Goal: Information Seeking & Learning: Find specific fact

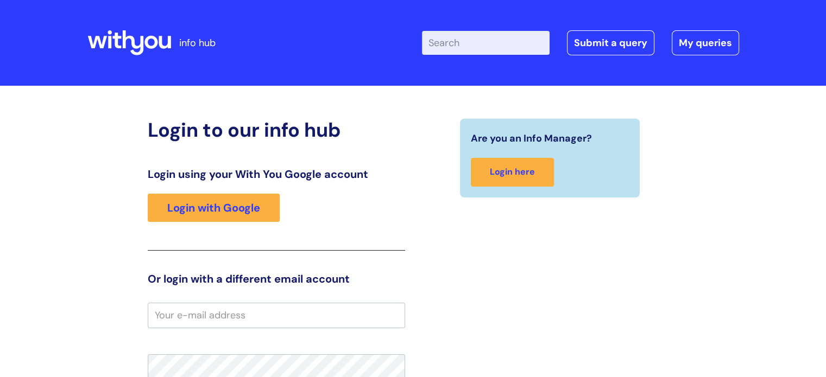
click at [229, 316] on input "email" at bounding box center [276, 315] width 257 height 25
type input "richard.leigh"
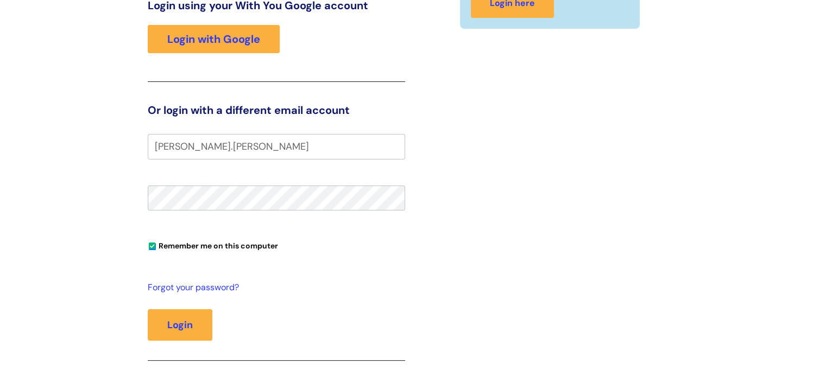
scroll to position [169, 0]
click at [174, 323] on button "Login" at bounding box center [180, 324] width 65 height 31
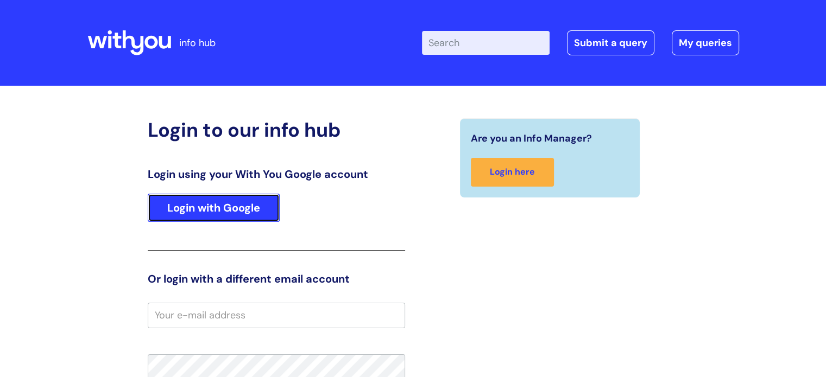
click at [222, 208] on link "Login with Google" at bounding box center [214, 208] width 132 height 28
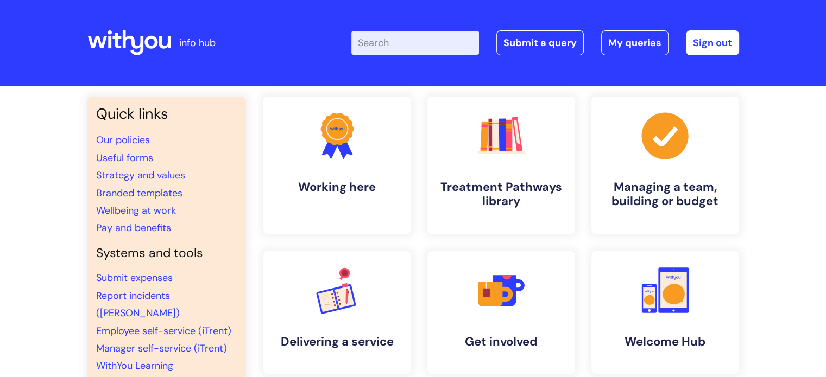
click at [399, 45] on input "Enter your search term here..." at bounding box center [415, 43] width 128 height 24
type input "car"
click button "Search" at bounding box center [0, 0] width 0 height 0
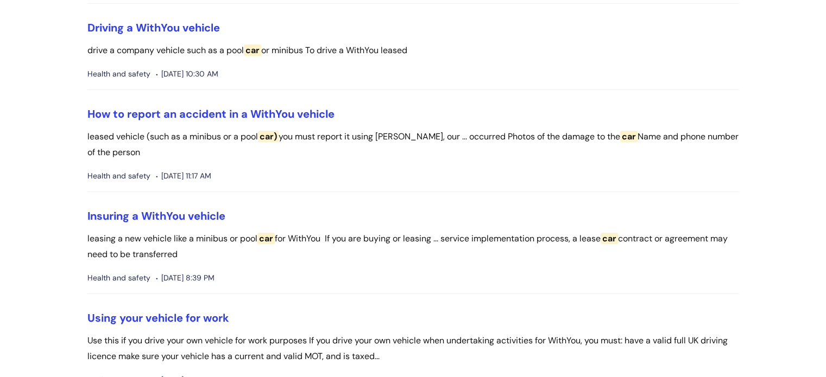
scroll to position [232, 0]
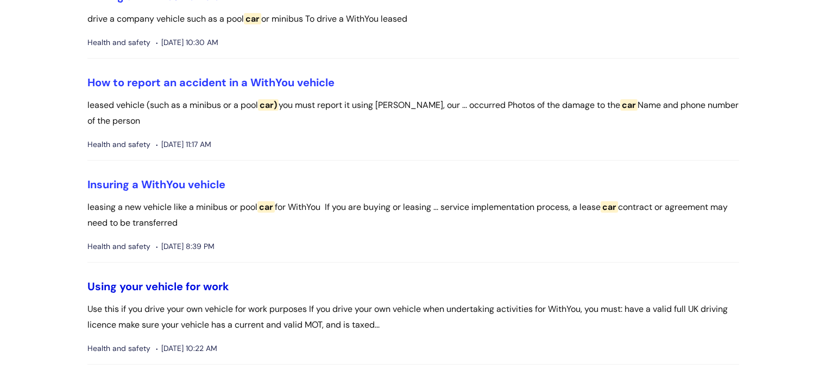
click at [191, 284] on link "Using your vehicle for work" at bounding box center [158, 287] width 142 height 14
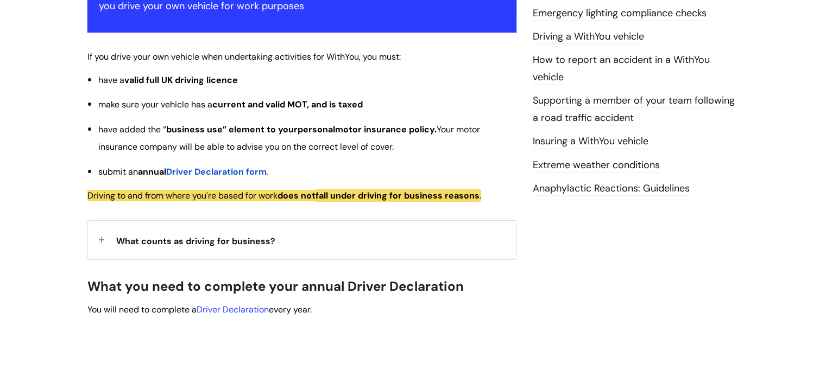
scroll to position [245, 0]
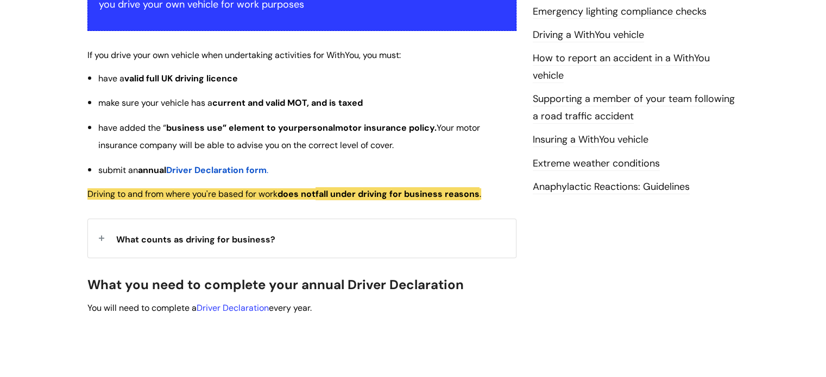
click at [244, 167] on span "Driver Declaration form" at bounding box center [216, 169] width 100 height 11
